Goal: Find specific page/section: Find specific page/section

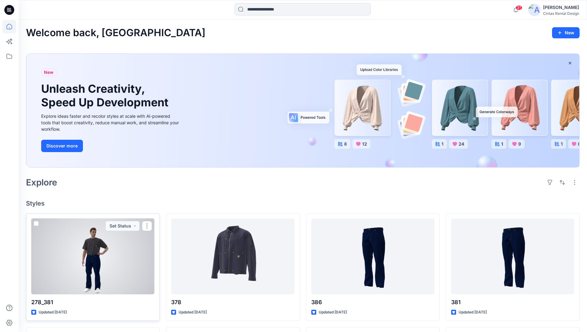
click at [96, 244] on div at bounding box center [92, 257] width 123 height 76
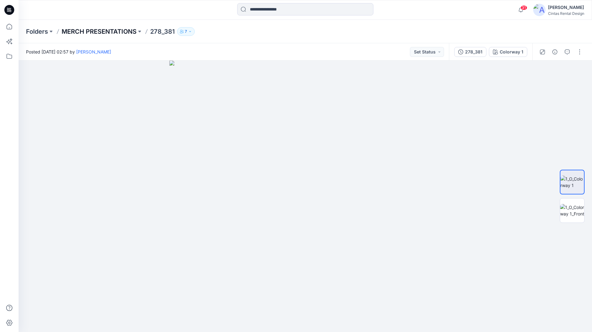
click at [76, 30] on p "MERCH PRESENTATIONS" at bounding box center [99, 31] width 75 height 9
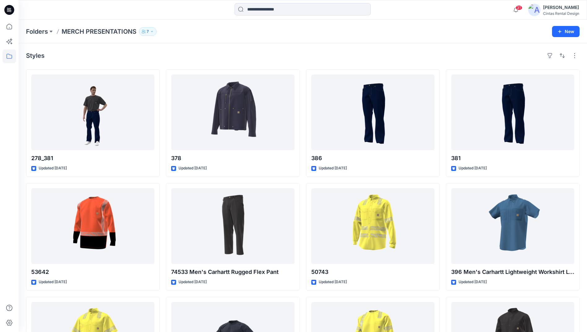
click at [41, 36] on div "Folders MERCH PRESENTATIONS 7 New" at bounding box center [303, 32] width 568 height 24
click at [67, 31] on p "MERCH PRESENTATIONS" at bounding box center [99, 31] width 75 height 9
click at [44, 31] on p "Folders" at bounding box center [37, 31] width 22 height 9
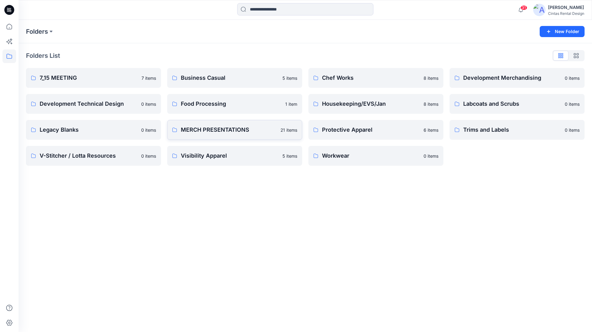
click at [209, 136] on link "MERCH PRESENTATIONS 21 items" at bounding box center [234, 130] width 135 height 20
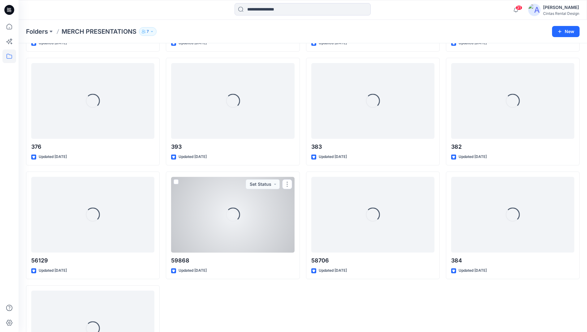
scroll to position [421, 0]
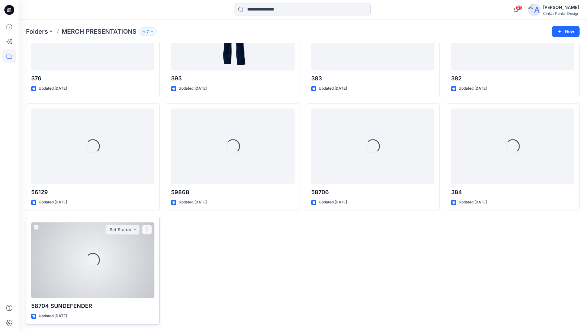
click at [97, 267] on div "Loading..." at bounding box center [93, 260] width 14 height 14
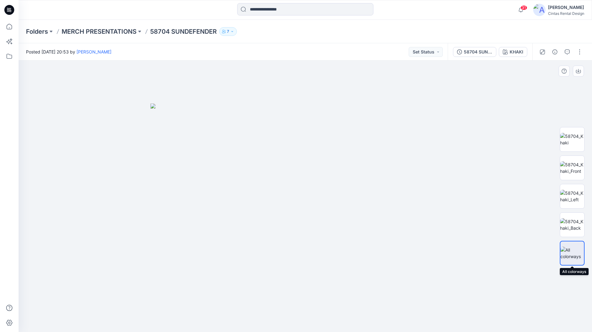
click at [565, 244] on div at bounding box center [571, 253] width 25 height 25
click at [577, 55] on button "button" at bounding box center [579, 52] width 10 height 10
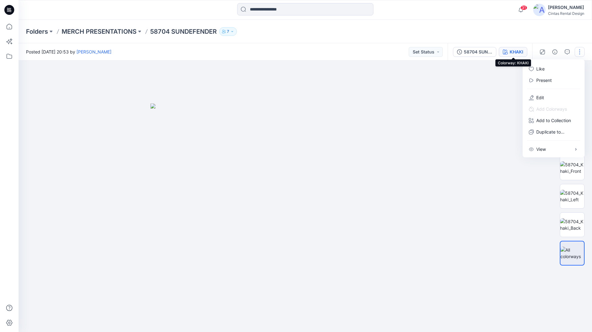
click at [520, 55] on button "KHAKI" at bounding box center [512, 52] width 28 height 10
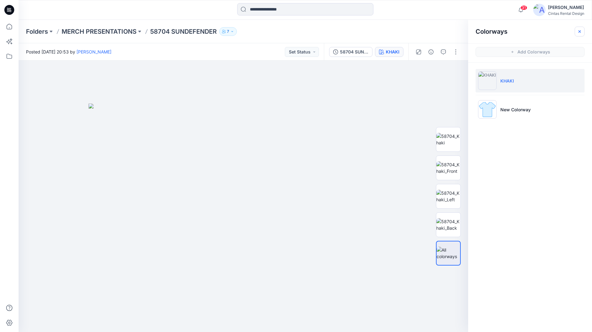
click at [576, 31] on button "button" at bounding box center [579, 32] width 10 height 10
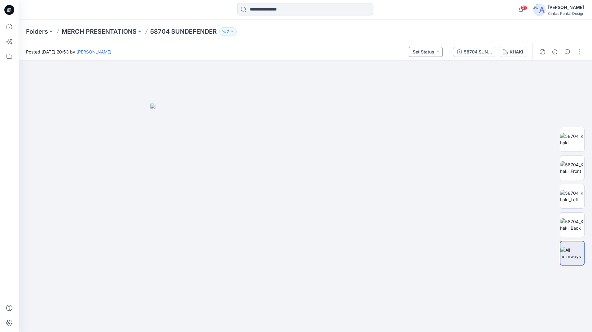
click at [433, 54] on button "Set Status" at bounding box center [425, 52] width 34 height 10
click at [432, 54] on button "Set Status" at bounding box center [425, 52] width 34 height 10
click at [568, 142] on img at bounding box center [572, 139] width 24 height 13
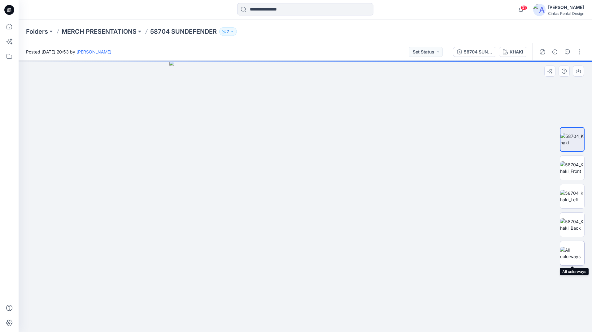
click at [575, 253] on img at bounding box center [572, 253] width 24 height 13
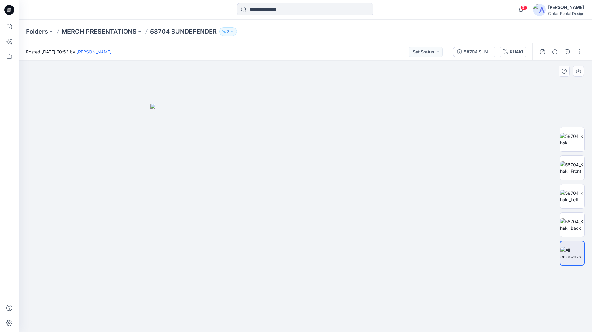
drag, startPoint x: 306, startPoint y: 197, endPoint x: 236, endPoint y: 190, distance: 70.4
click at [236, 190] on img at bounding box center [304, 218] width 309 height 229
click at [569, 140] on img at bounding box center [572, 139] width 24 height 13
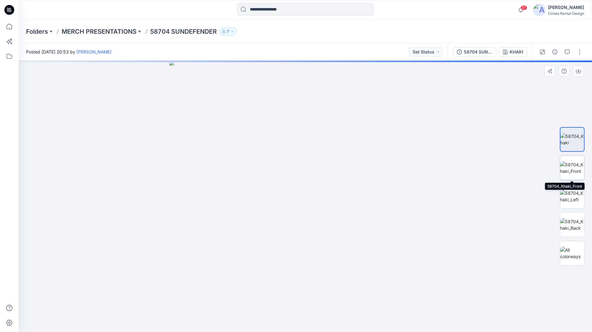
click at [575, 170] on img at bounding box center [572, 168] width 24 height 13
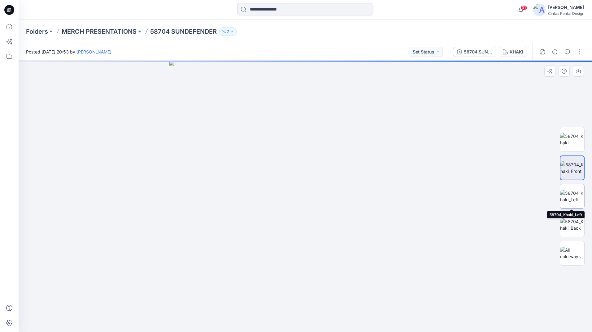
click at [577, 194] on img at bounding box center [572, 196] width 24 height 13
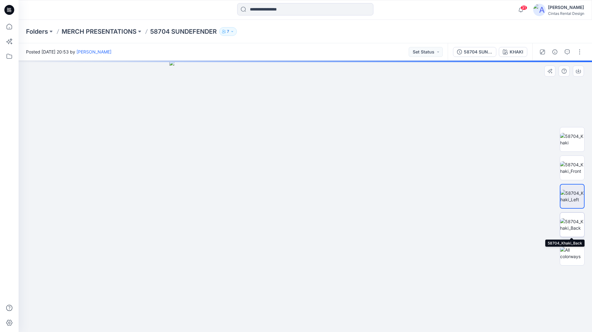
click at [575, 223] on img at bounding box center [572, 224] width 24 height 13
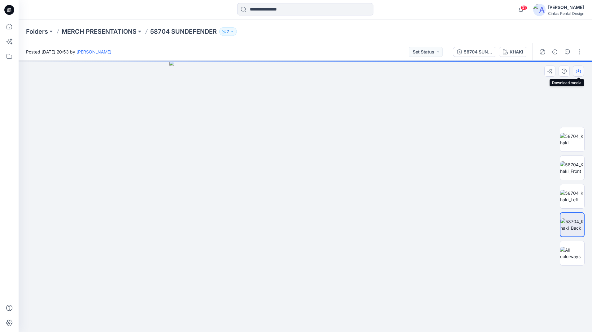
click at [578, 70] on icon "button" at bounding box center [578, 71] width 5 height 5
click at [576, 75] on button "button" at bounding box center [577, 71] width 11 height 11
click at [576, 76] on button "button" at bounding box center [577, 71] width 11 height 11
click at [578, 72] on icon "button" at bounding box center [578, 71] width 5 height 5
click at [581, 74] on button "button" at bounding box center [577, 71] width 11 height 11
